Goal: Transaction & Acquisition: Book appointment/travel/reservation

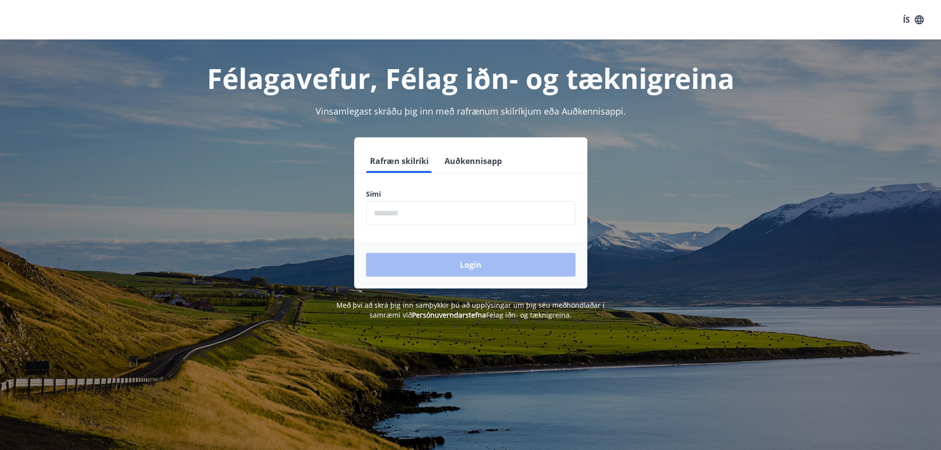
click at [401, 207] on input "phone" at bounding box center [470, 213] width 209 height 24
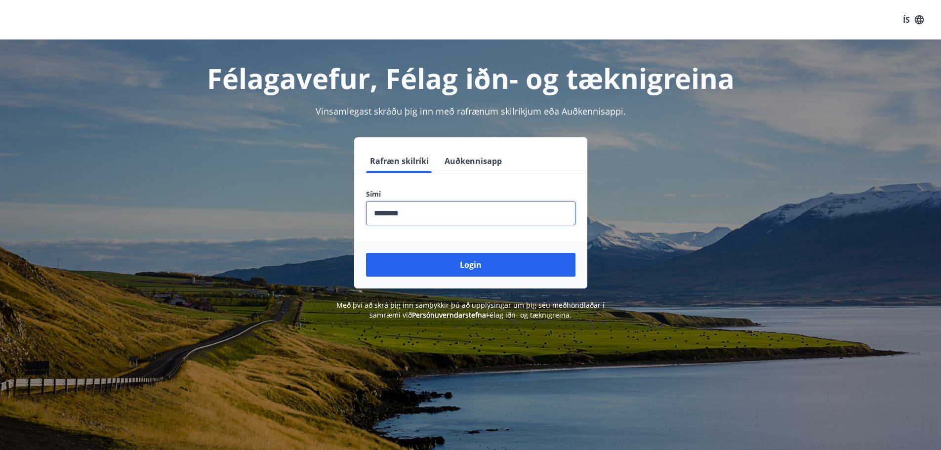
type input "********"
click at [366, 253] on button "Login" at bounding box center [470, 265] width 209 height 24
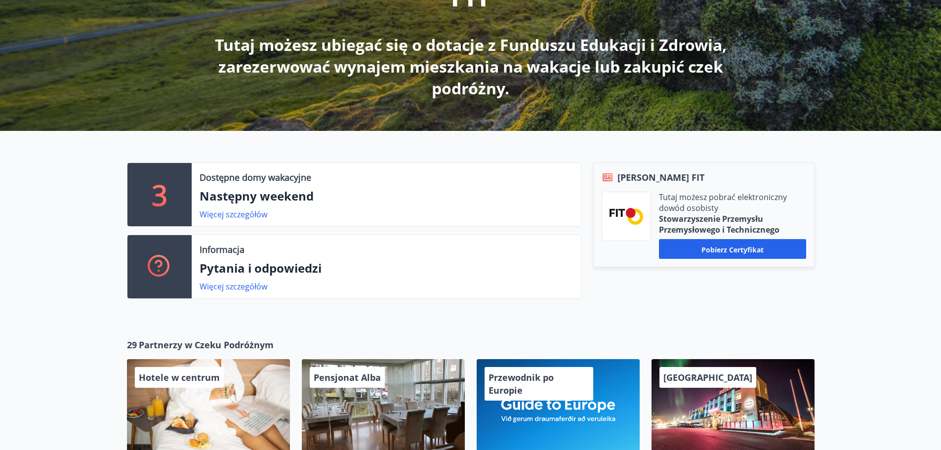
scroll to position [198, 0]
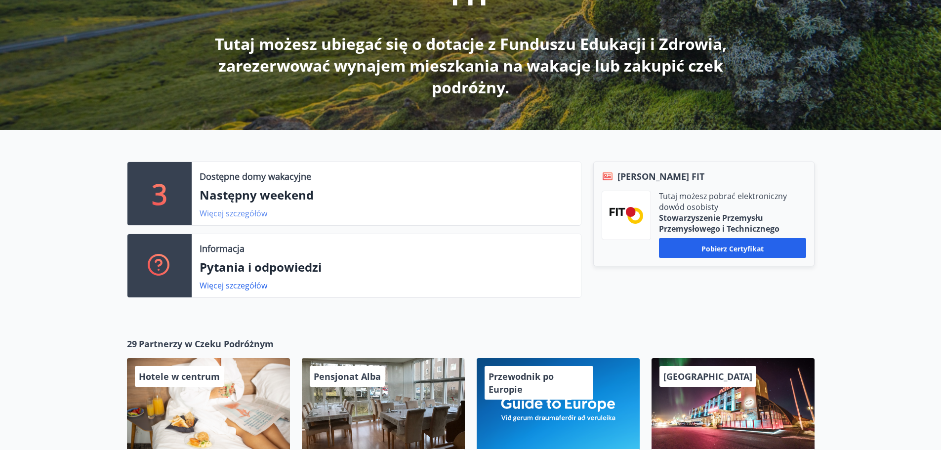
click at [237, 210] on font "Więcej szczegółów" at bounding box center [234, 213] width 68 height 11
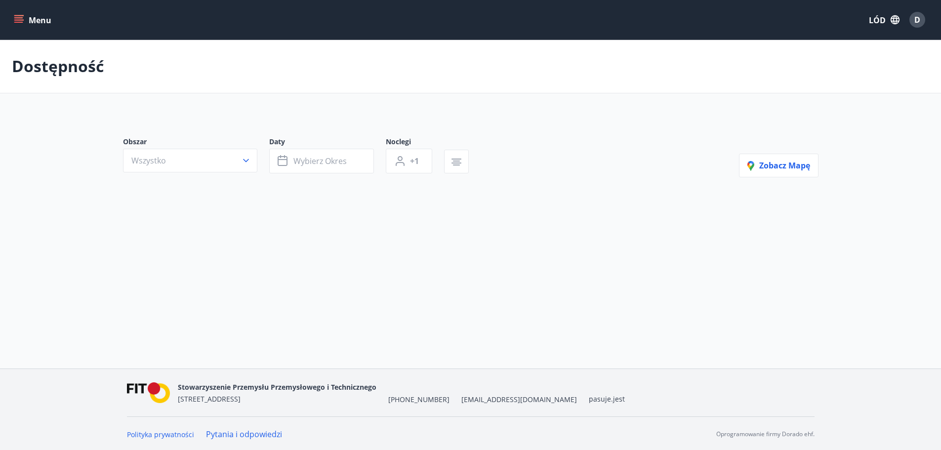
type input "*"
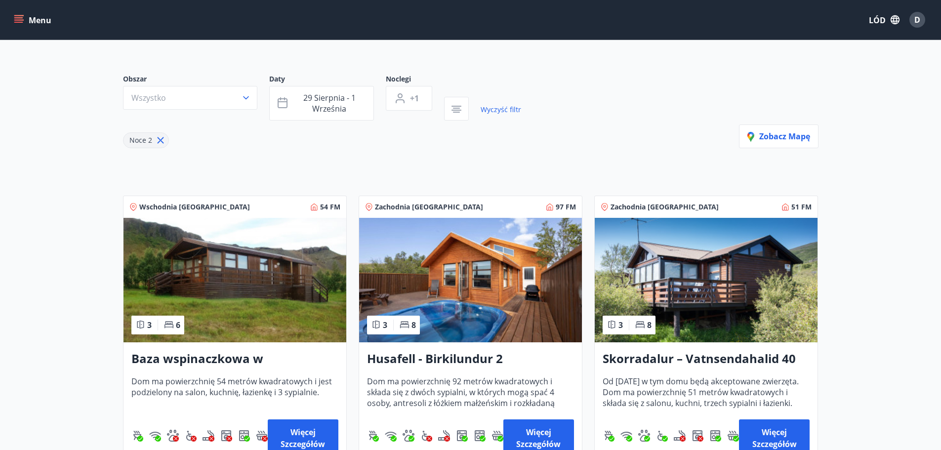
scroll to position [148, 0]
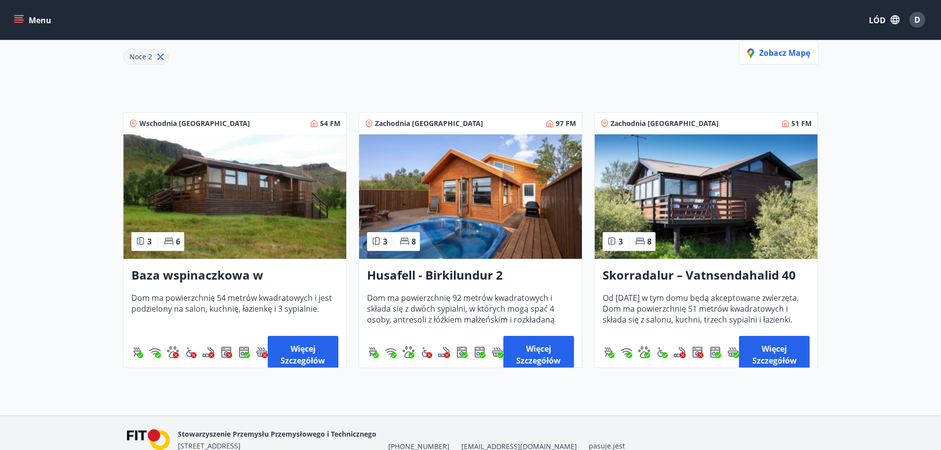
click at [479, 211] on img at bounding box center [470, 196] width 223 height 124
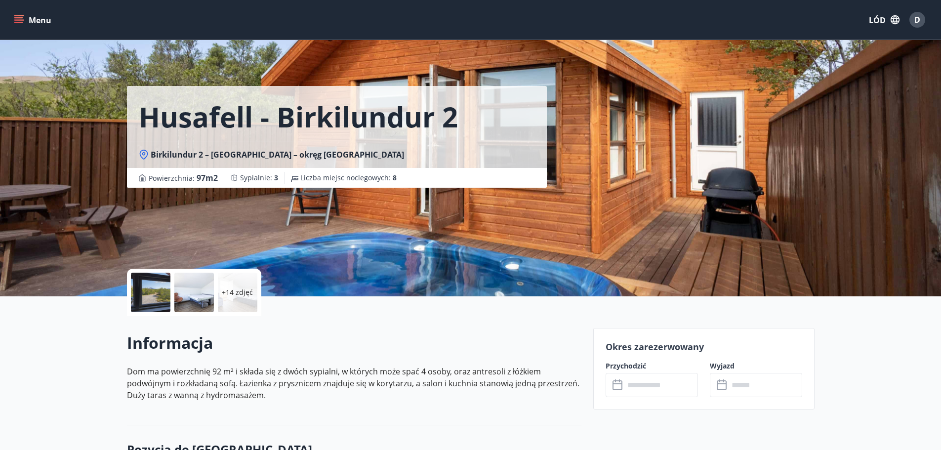
click at [693, 220] on div "Husafell - Birkilundur 2 Birkilundur 2 – Húsafell – okręg Borgarfjörður Powierz…" at bounding box center [470, 148] width 687 height 296
click at [427, 262] on div "Husafell - Birkilundur 2 Birkilundur 2 – Húsafell – okręg Borgarfjörður Powierz…" at bounding box center [356, 148] width 458 height 296
click at [192, 301] on div at bounding box center [194, 293] width 40 height 40
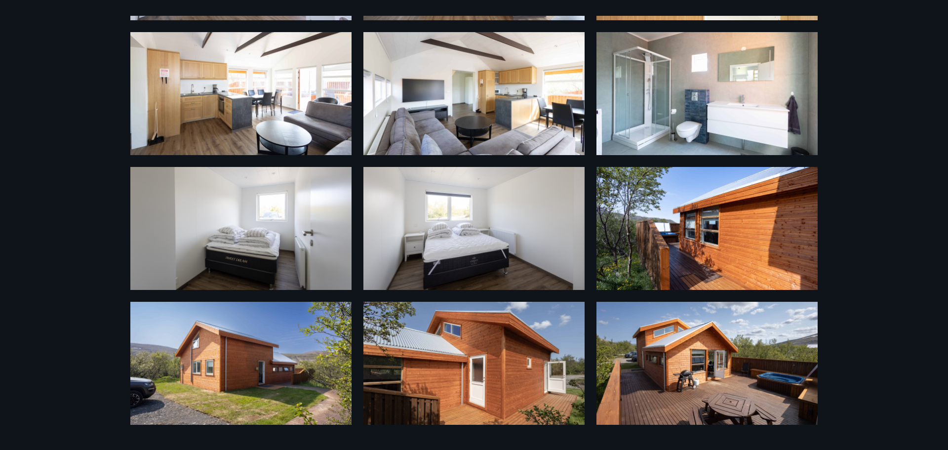
scroll to position [556, 0]
